Goal: Navigation & Orientation: Find specific page/section

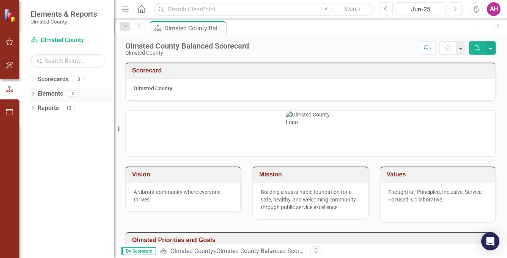
click at [35, 95] on icon "Dropdown" at bounding box center [32, 95] width 5 height 4
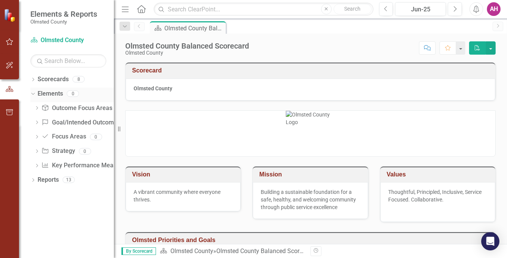
click at [35, 95] on div "Dropdown" at bounding box center [31, 93] width 6 height 5
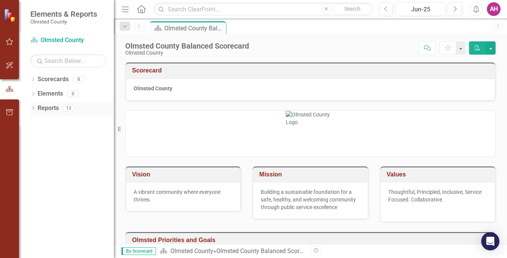
click at [33, 107] on icon "Dropdown" at bounding box center [32, 109] width 5 height 4
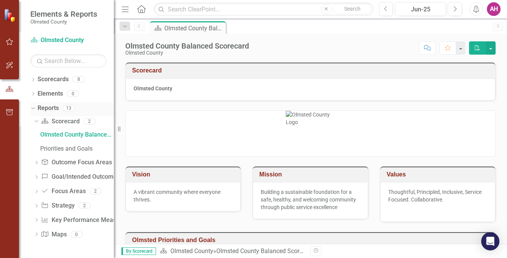
click at [33, 106] on icon "Dropdown" at bounding box center [32, 107] width 4 height 5
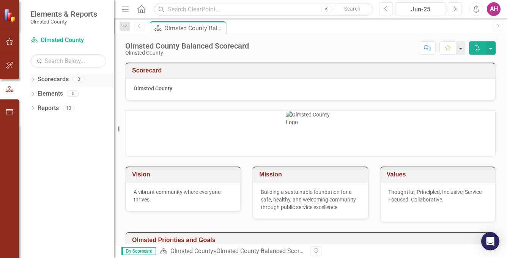
click at [33, 82] on div "Dropdown" at bounding box center [32, 80] width 5 height 6
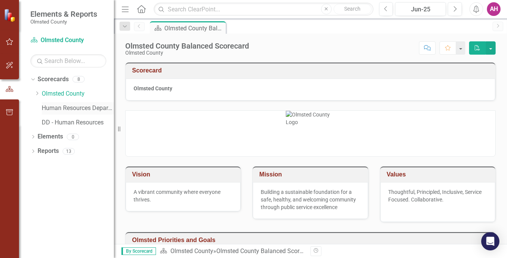
click at [57, 109] on link "Human Resources Department" at bounding box center [78, 108] width 72 height 9
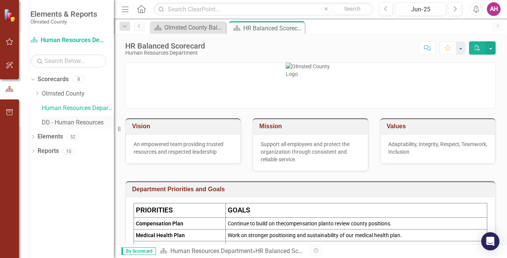
click at [54, 123] on link "DD - Human Resources" at bounding box center [78, 122] width 72 height 9
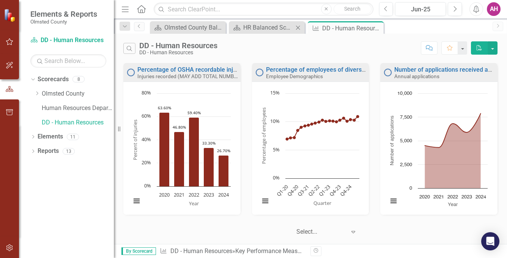
click at [297, 27] on icon "Close" at bounding box center [298, 28] width 8 height 6
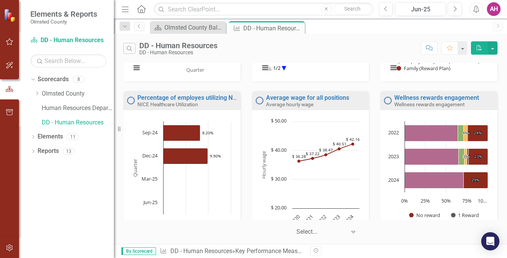
scroll to position [487, 0]
